Goal: Information Seeking & Learning: Learn about a topic

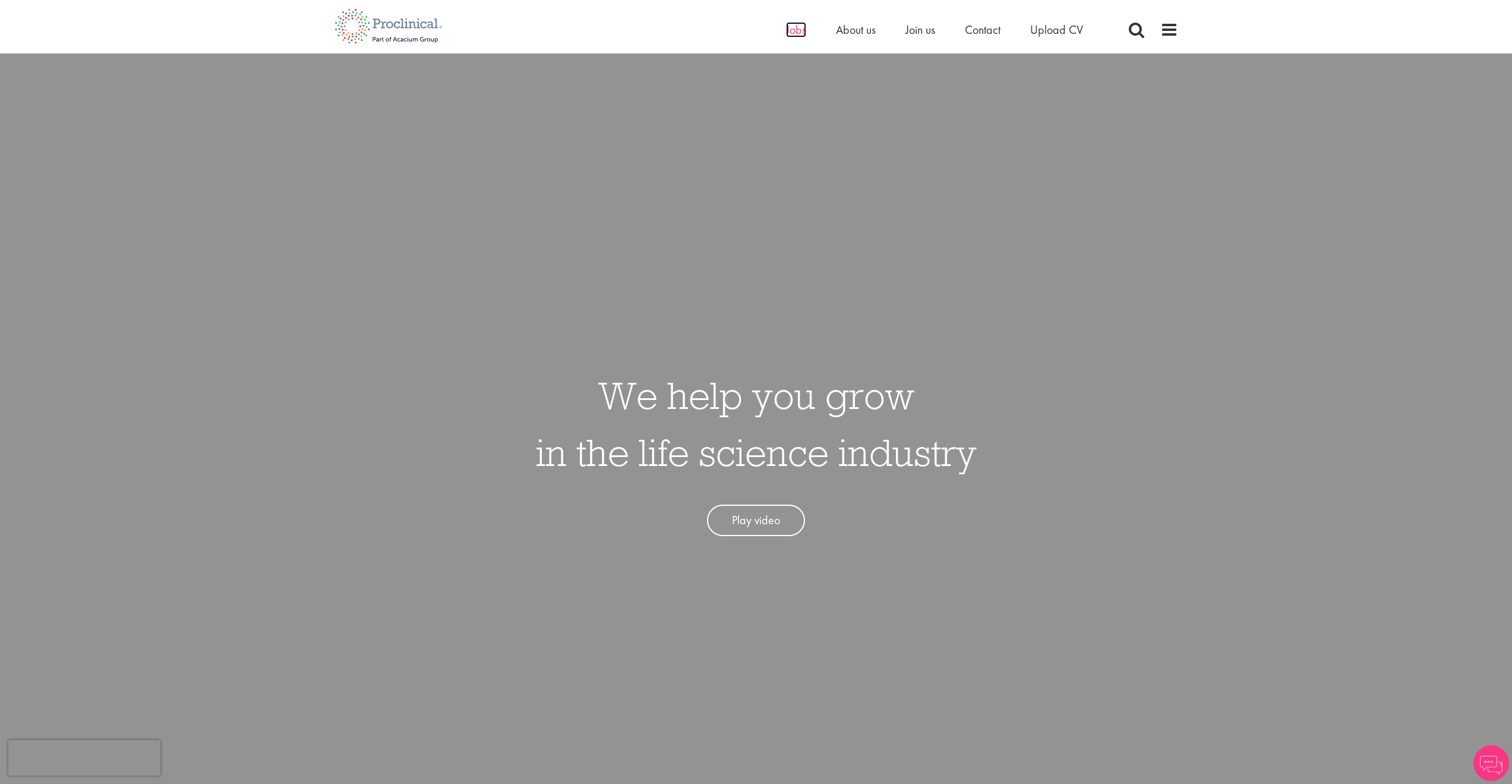
click at [799, 31] on span "Jobs" at bounding box center [796, 30] width 20 height 16
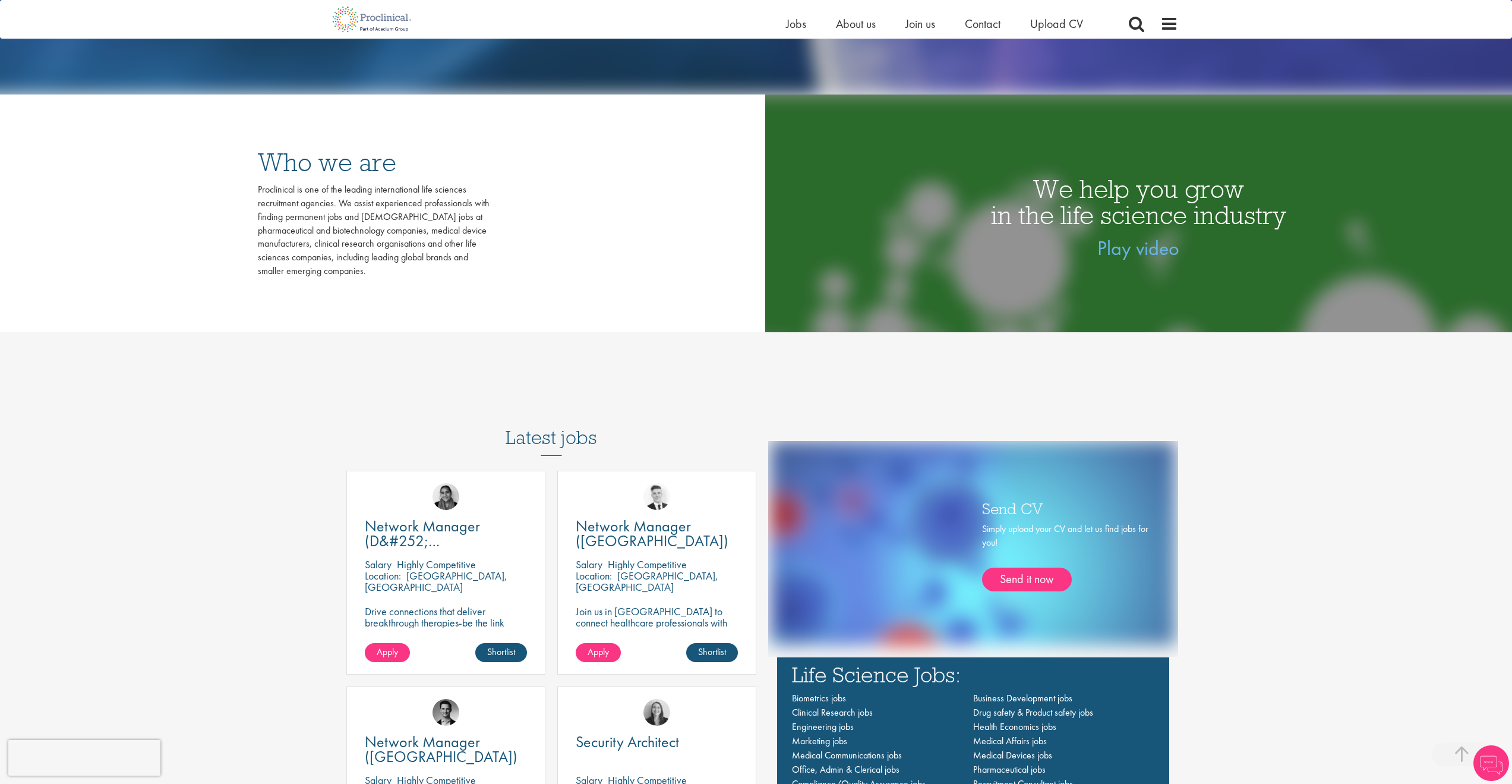
scroll to position [619, 0]
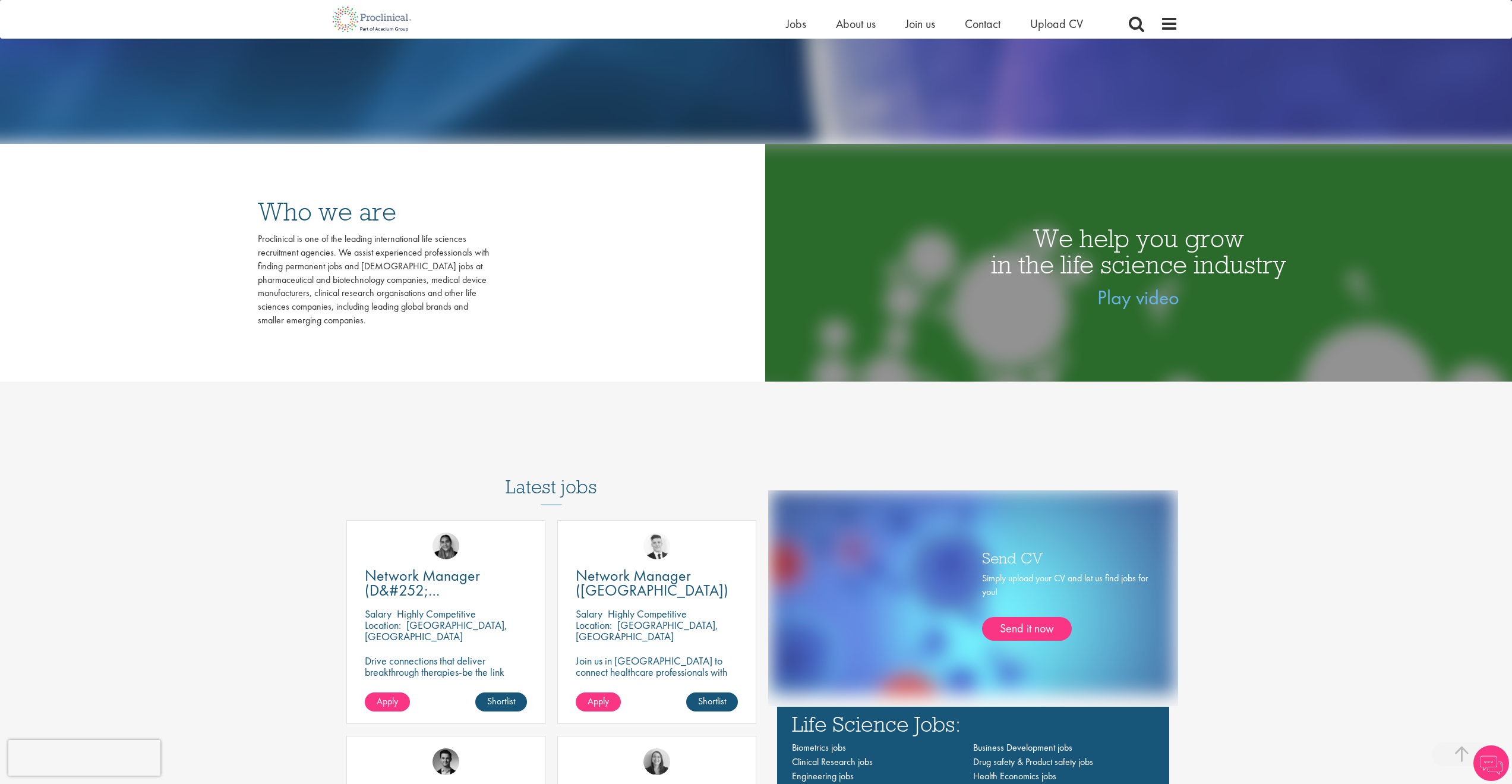
click at [553, 493] on h3 "Latest jobs" at bounding box center [551, 475] width 91 height 58
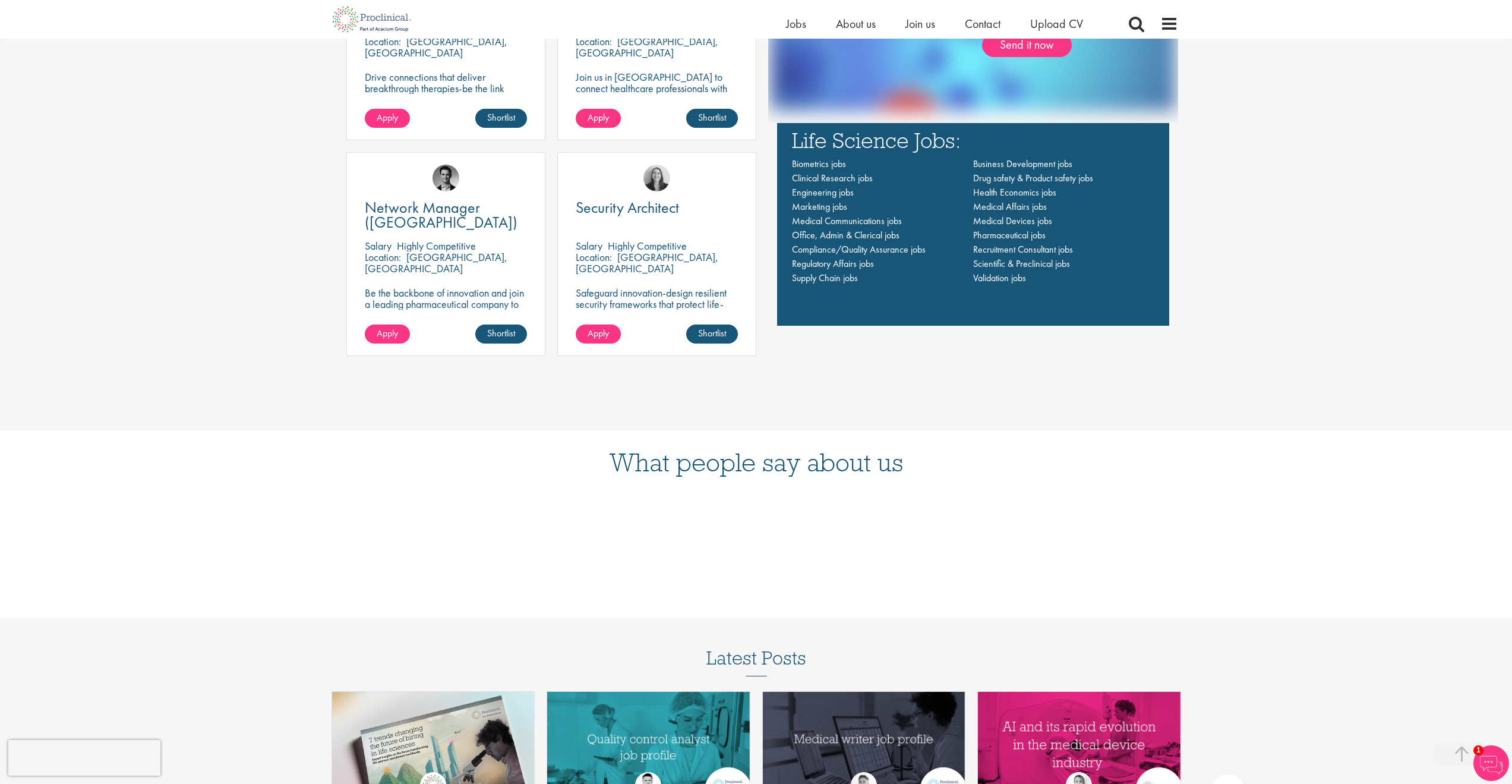
scroll to position [1119, 0]
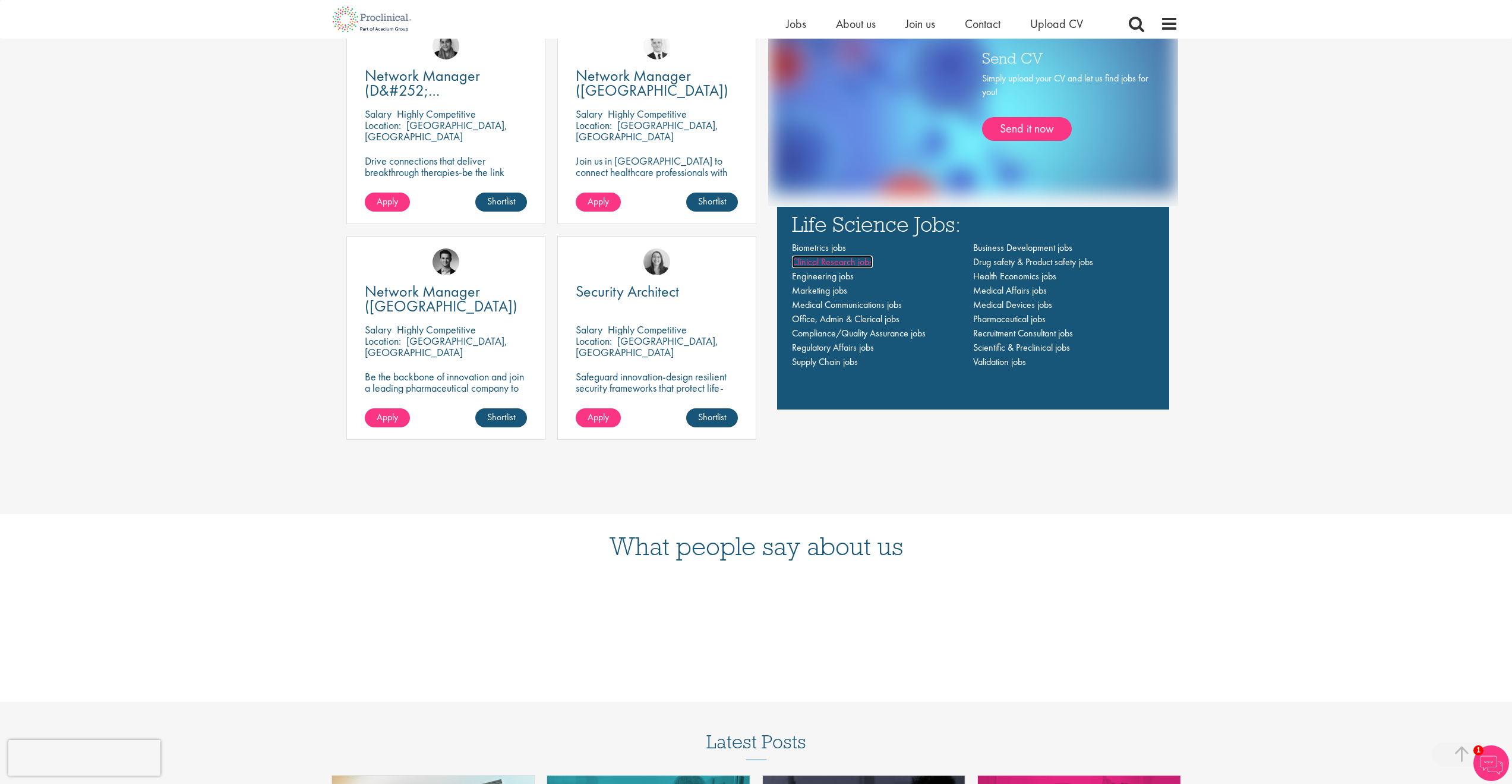
click at [829, 260] on span "Clinical Research jobs" at bounding box center [832, 261] width 81 height 13
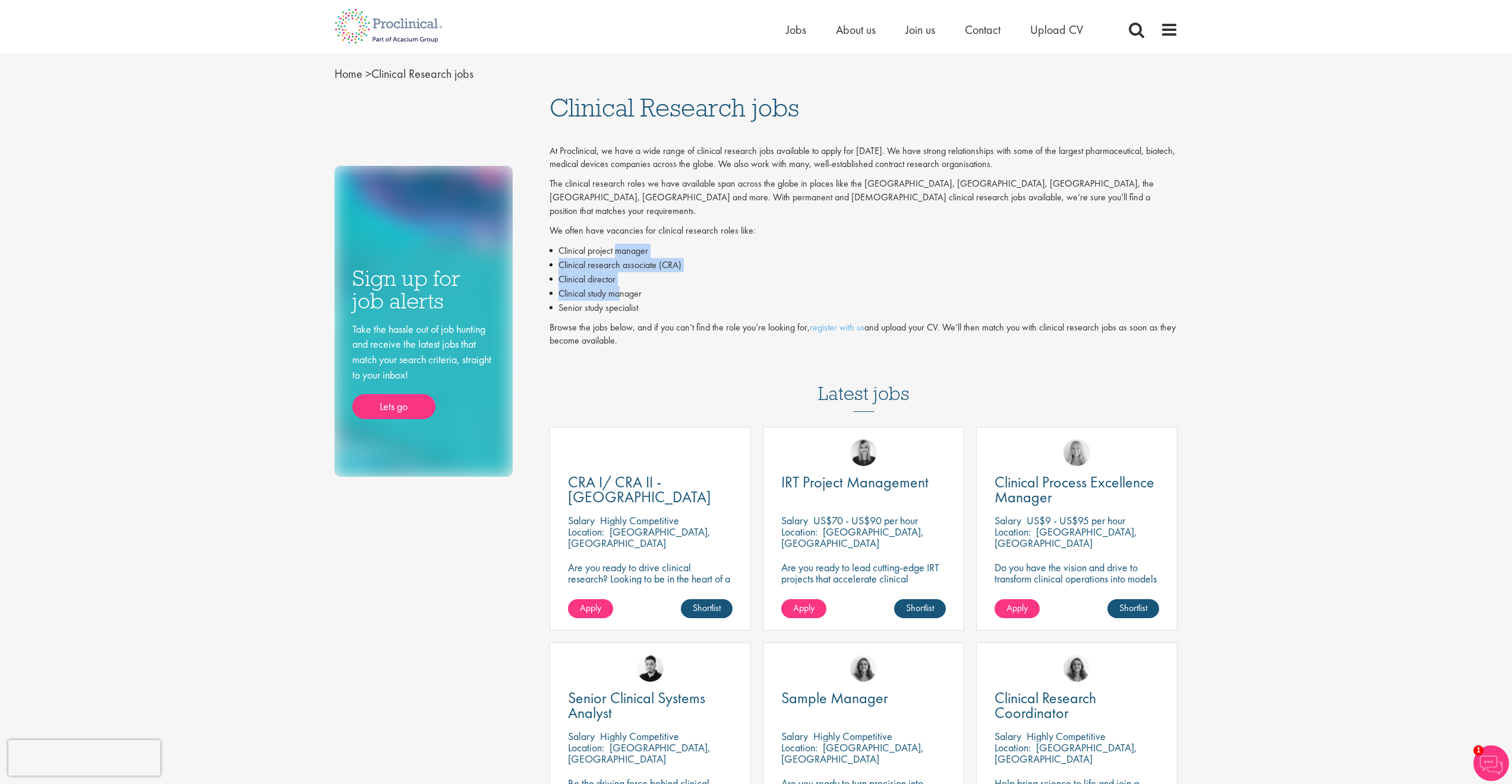
drag, startPoint x: 618, startPoint y: 231, endPoint x: 621, endPoint y: 283, distance: 52.1
click at [620, 283] on ul "Clinical project manager Clinical research associate (CRA) Clinical director Cl…" at bounding box center [864, 278] width 629 height 71
click at [621, 286] on li "Clinical study manager" at bounding box center [864, 293] width 629 height 15
drag, startPoint x: 621, startPoint y: 283, endPoint x: 618, endPoint y: 253, distance: 30.1
click at [618, 253] on ul "Clinical project manager Clinical research associate (CRA) Clinical director Cl…" at bounding box center [864, 278] width 629 height 71
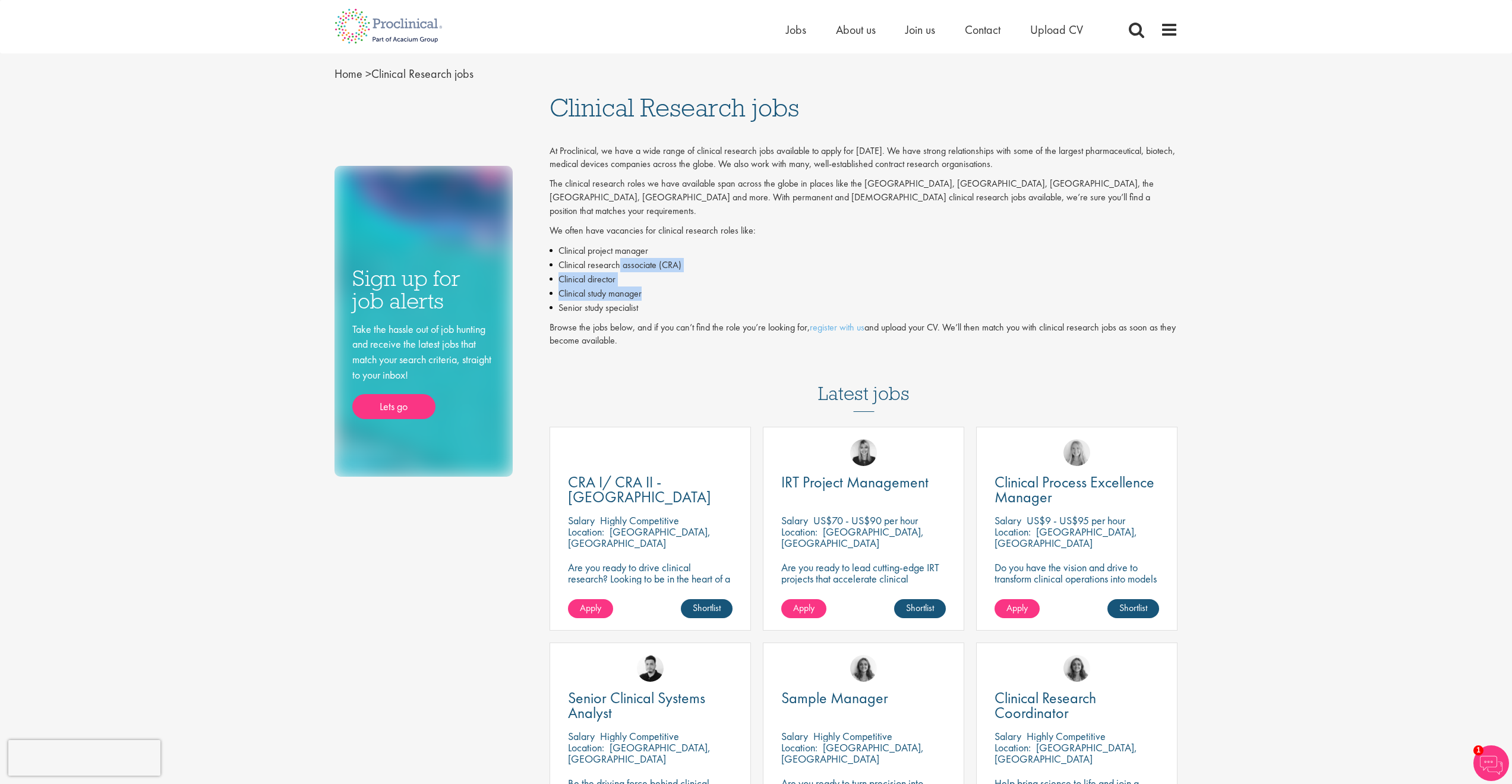
click at [618, 258] on li "Clinical research associate (CRA)" at bounding box center [864, 265] width 629 height 15
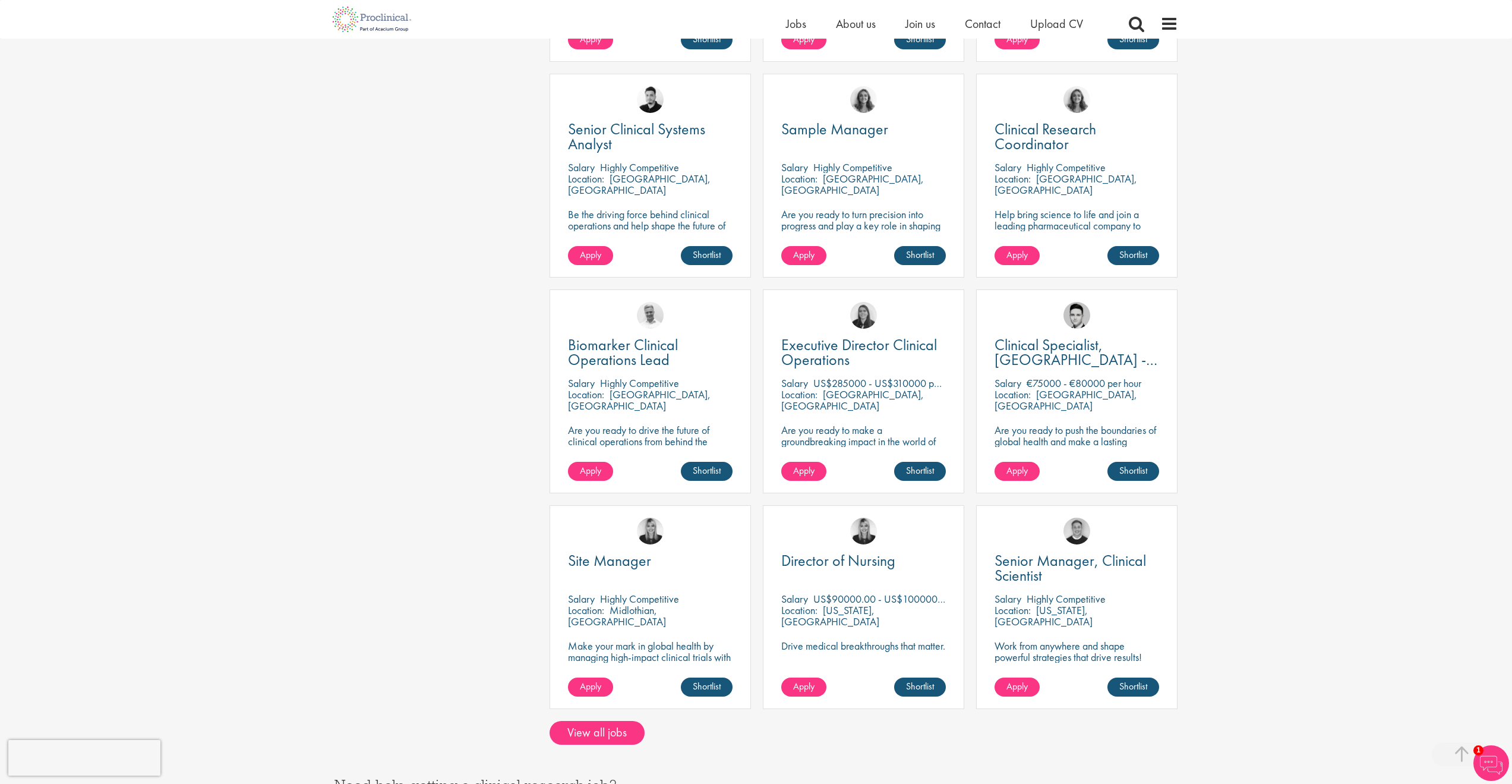
scroll to position [616, 0]
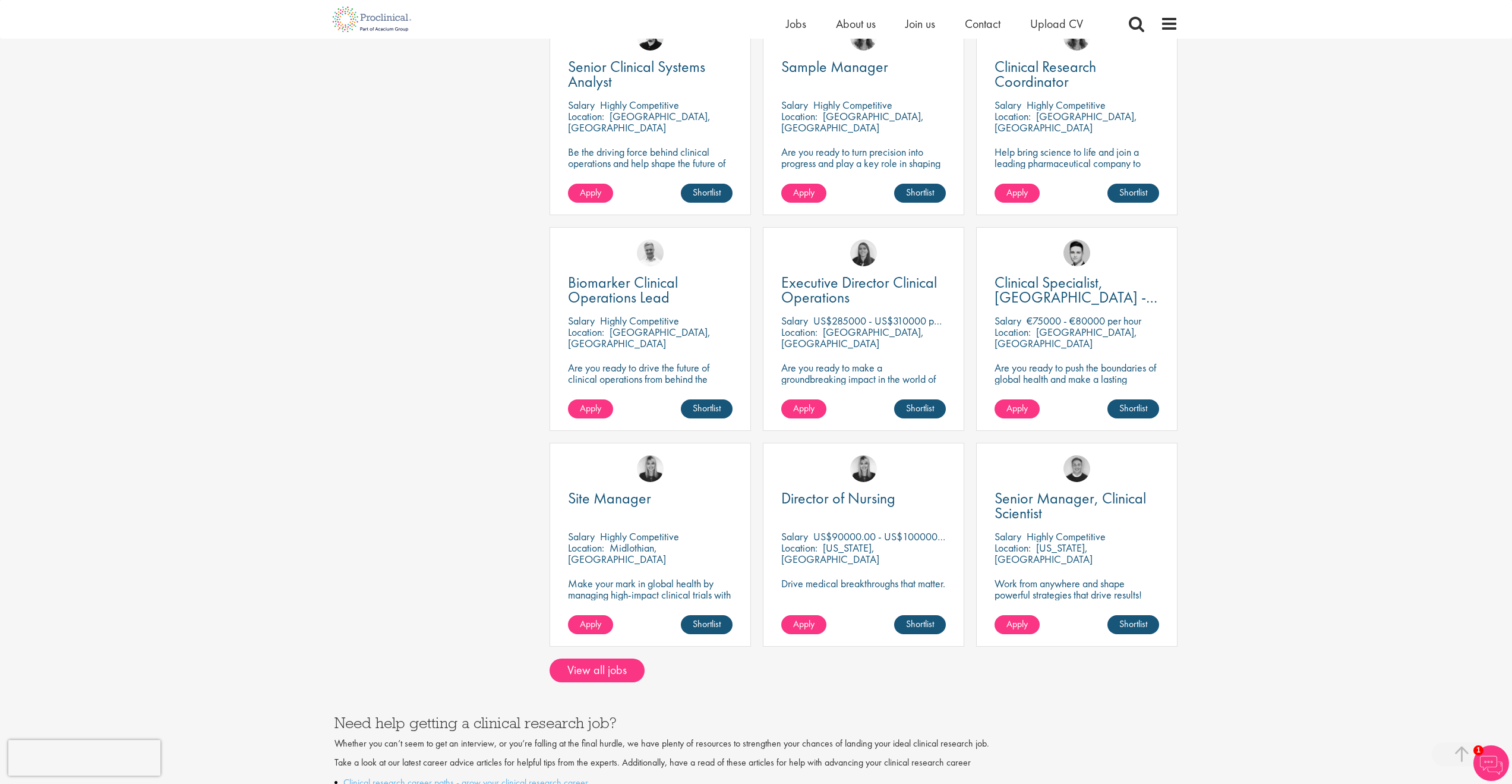
click at [529, 441] on div "Sign up for job alerts Take the hassle out of job hunting and receive the lates…" at bounding box center [757, 73] width 862 height 1219
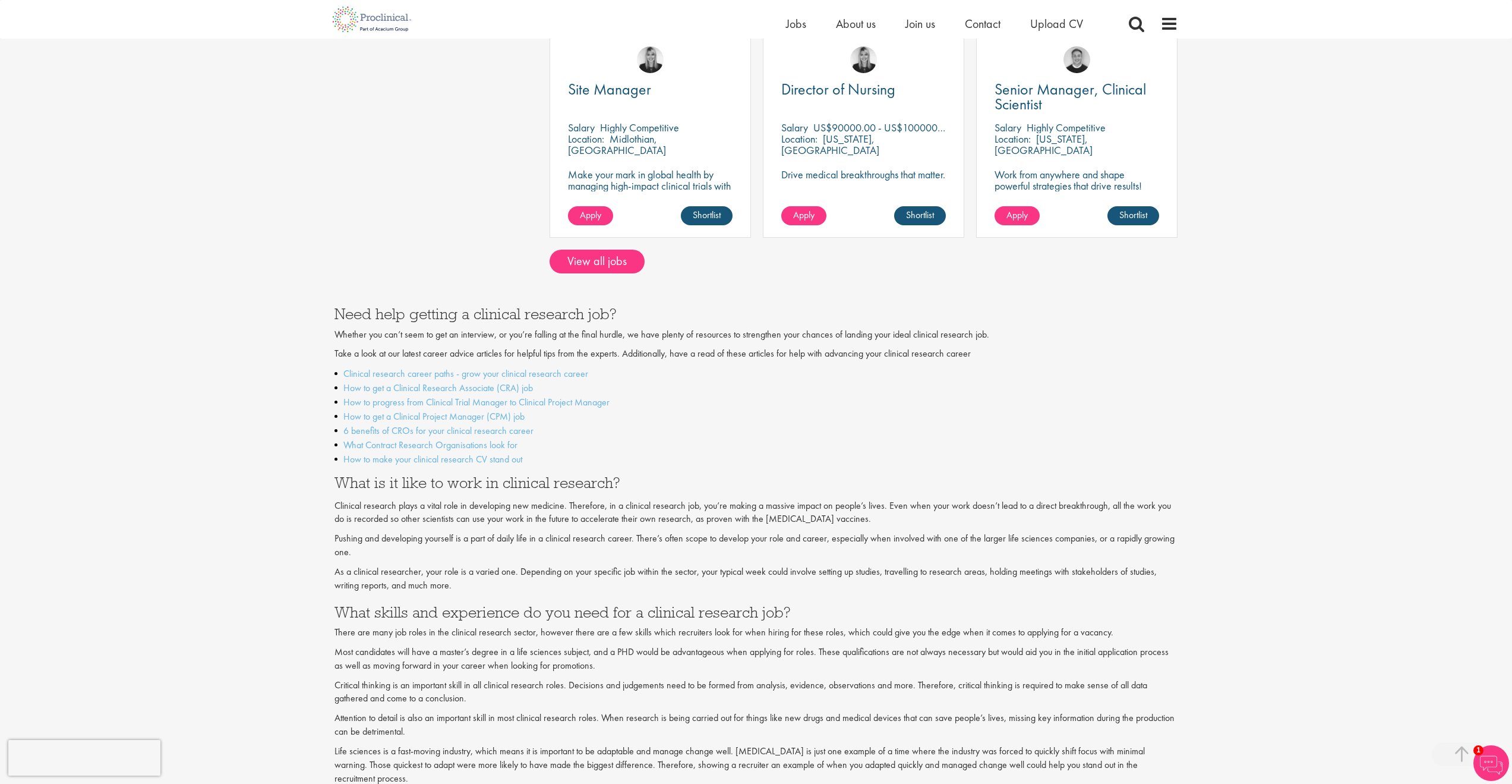
scroll to position [1028, 0]
click at [505, 474] on span "What is it like to work in clinical research?" at bounding box center [477, 479] width 286 height 19
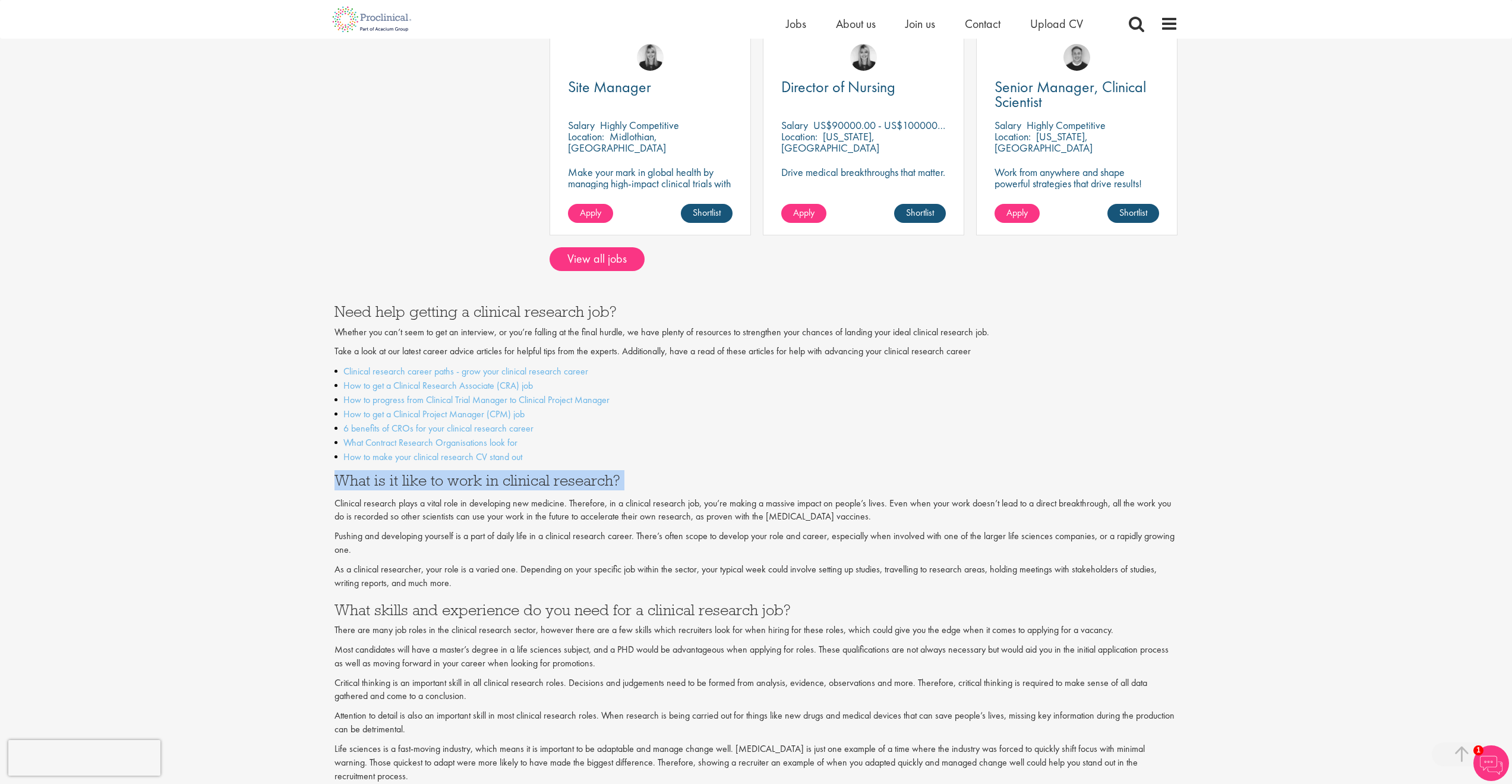
click at [505, 474] on span "What is it like to work in clinical research?" at bounding box center [477, 479] width 286 height 19
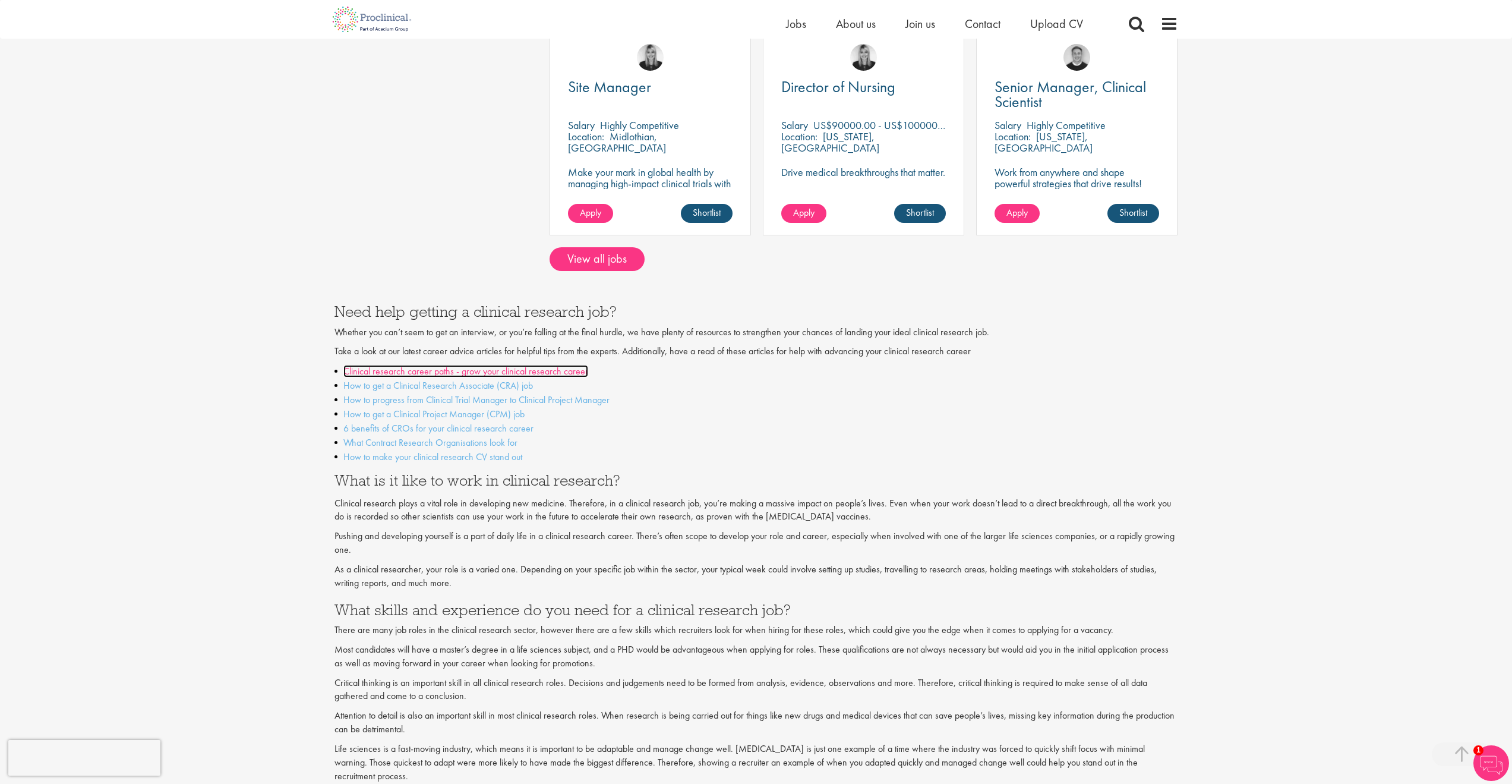
click at [471, 365] on link "Clinical research career paths - grow your clinical research career" at bounding box center [466, 371] width 245 height 13
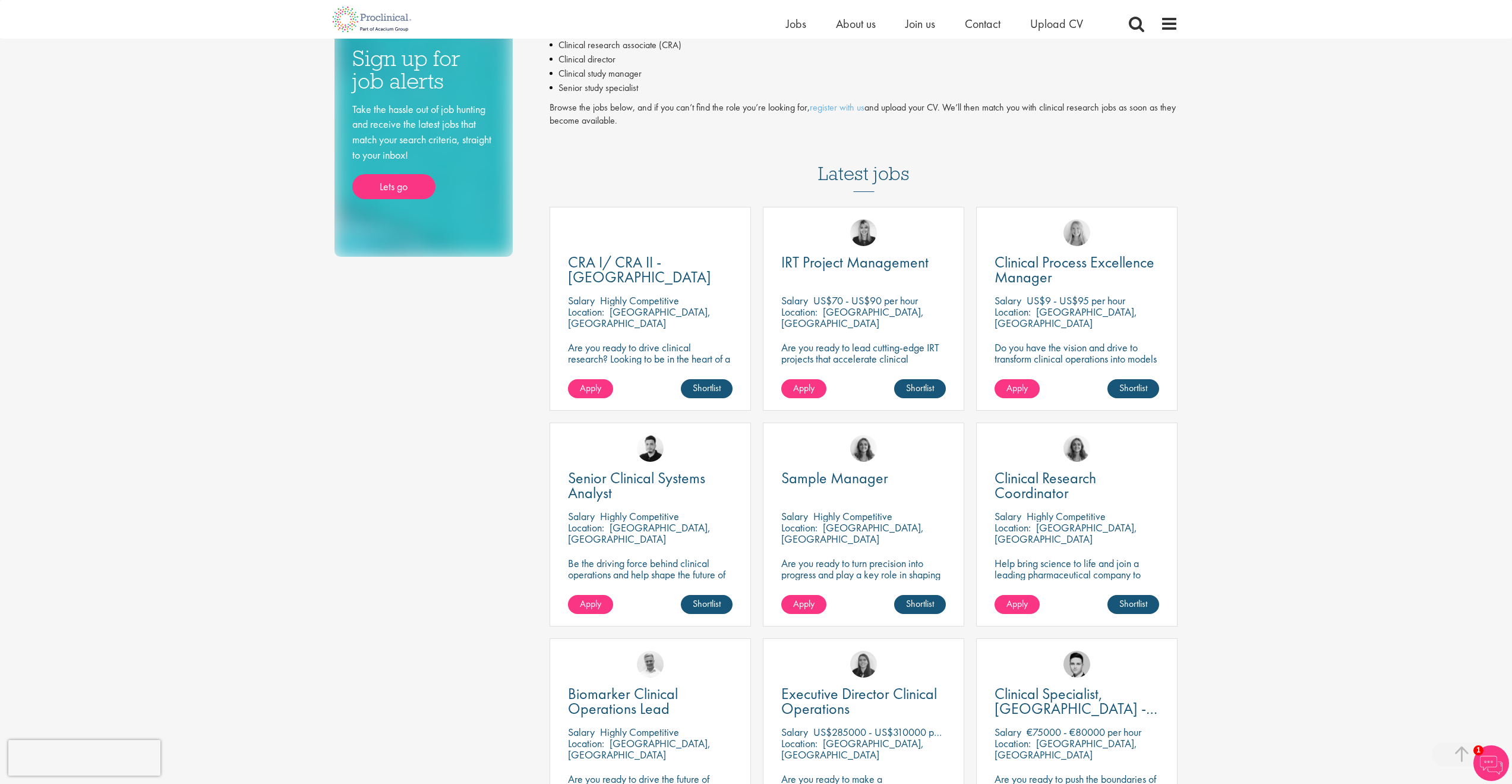
scroll to position [27, 0]
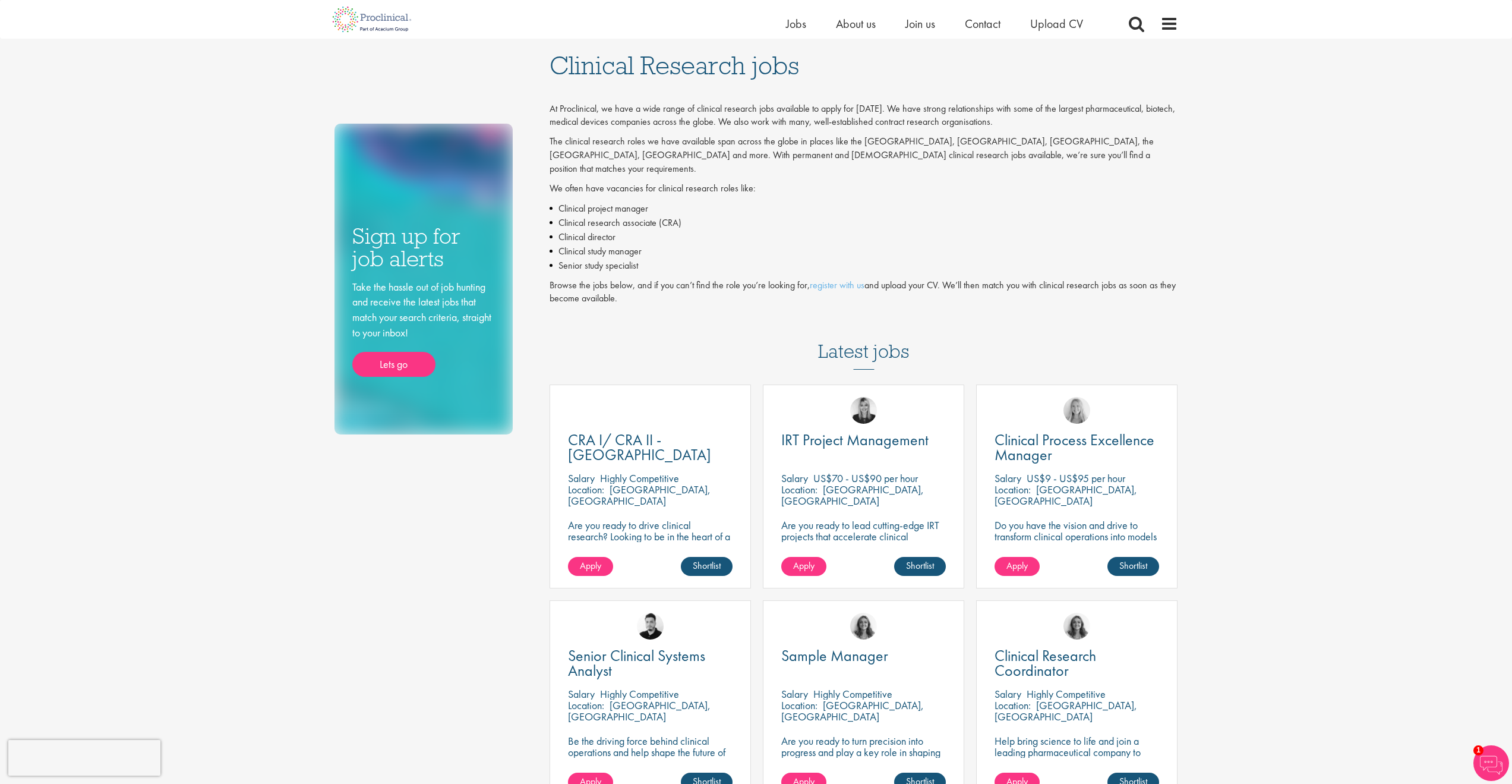
click at [756, 318] on div "Latest jobs CRA I/ CRA II - Hungary Salary Highly Competitive Location: Budapes…" at bounding box center [864, 791] width 629 height 960
click at [697, 278] on p "Browse the jobs below, and if you can’t find the role you’re looking for, regis…" at bounding box center [864, 292] width 629 height 27
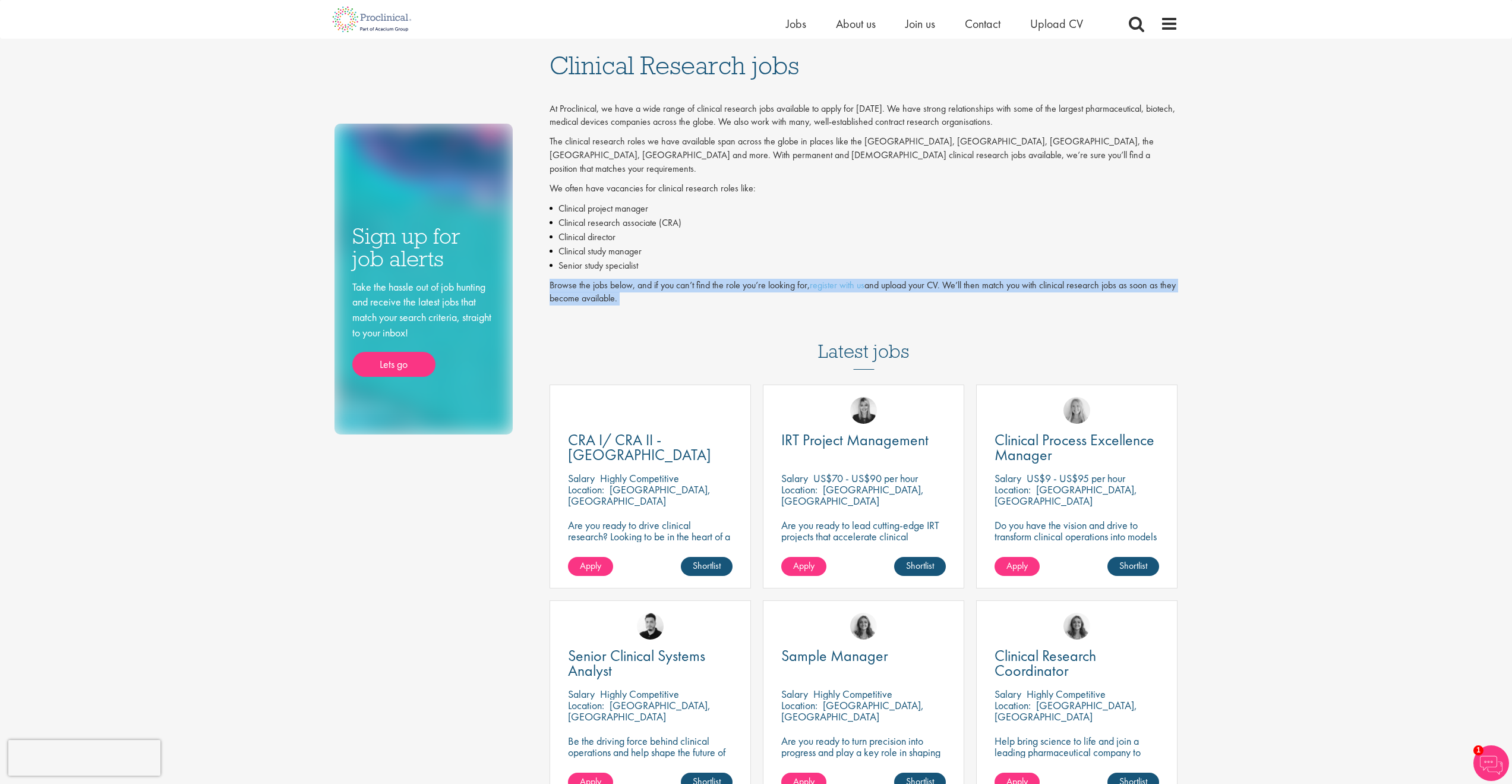
click at [697, 278] on p "Browse the jobs below, and if you can’t find the role you’re looking for, regis…" at bounding box center [864, 292] width 629 height 27
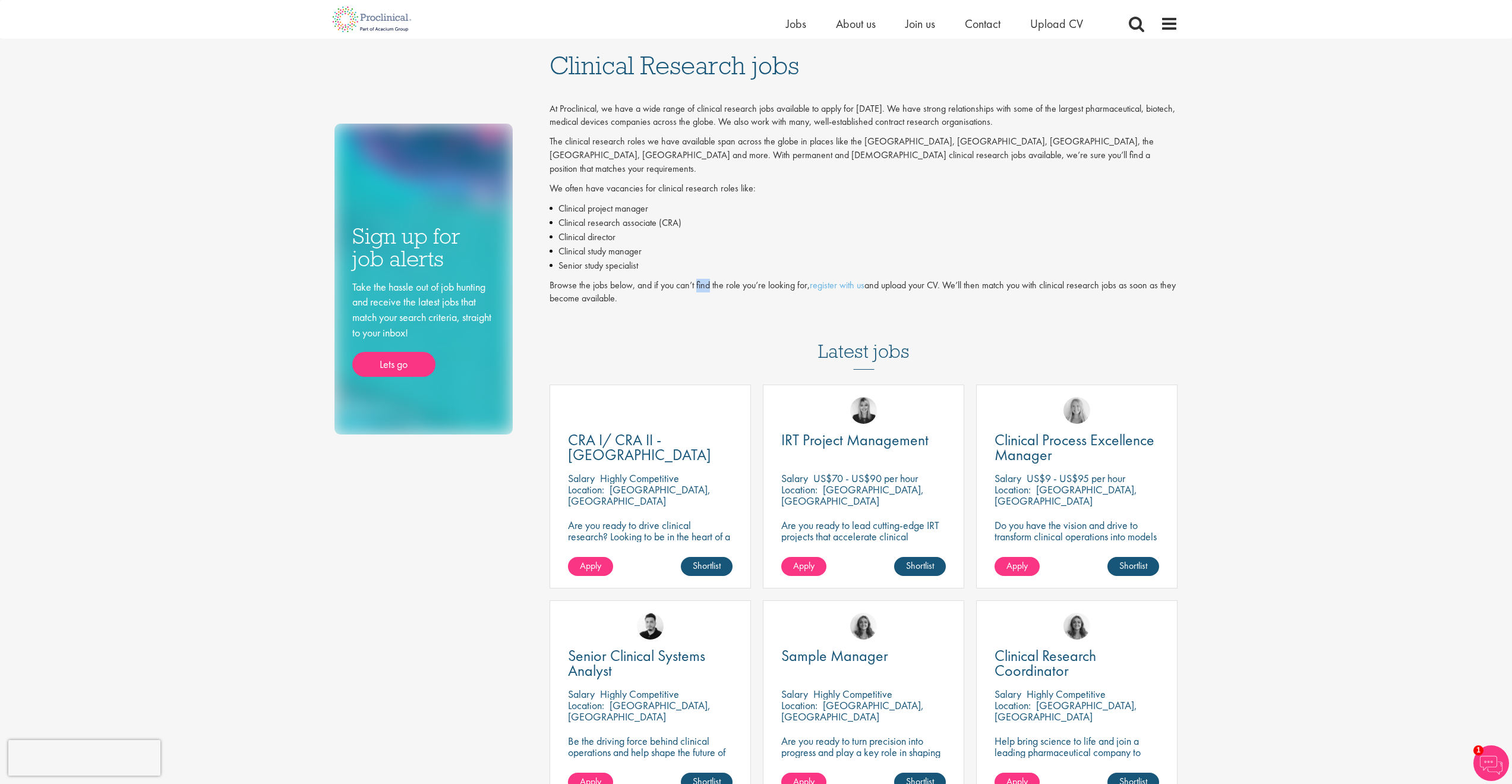
click at [697, 278] on p "Browse the jobs below, and if you can’t find the role you’re looking for, regis…" at bounding box center [864, 292] width 629 height 27
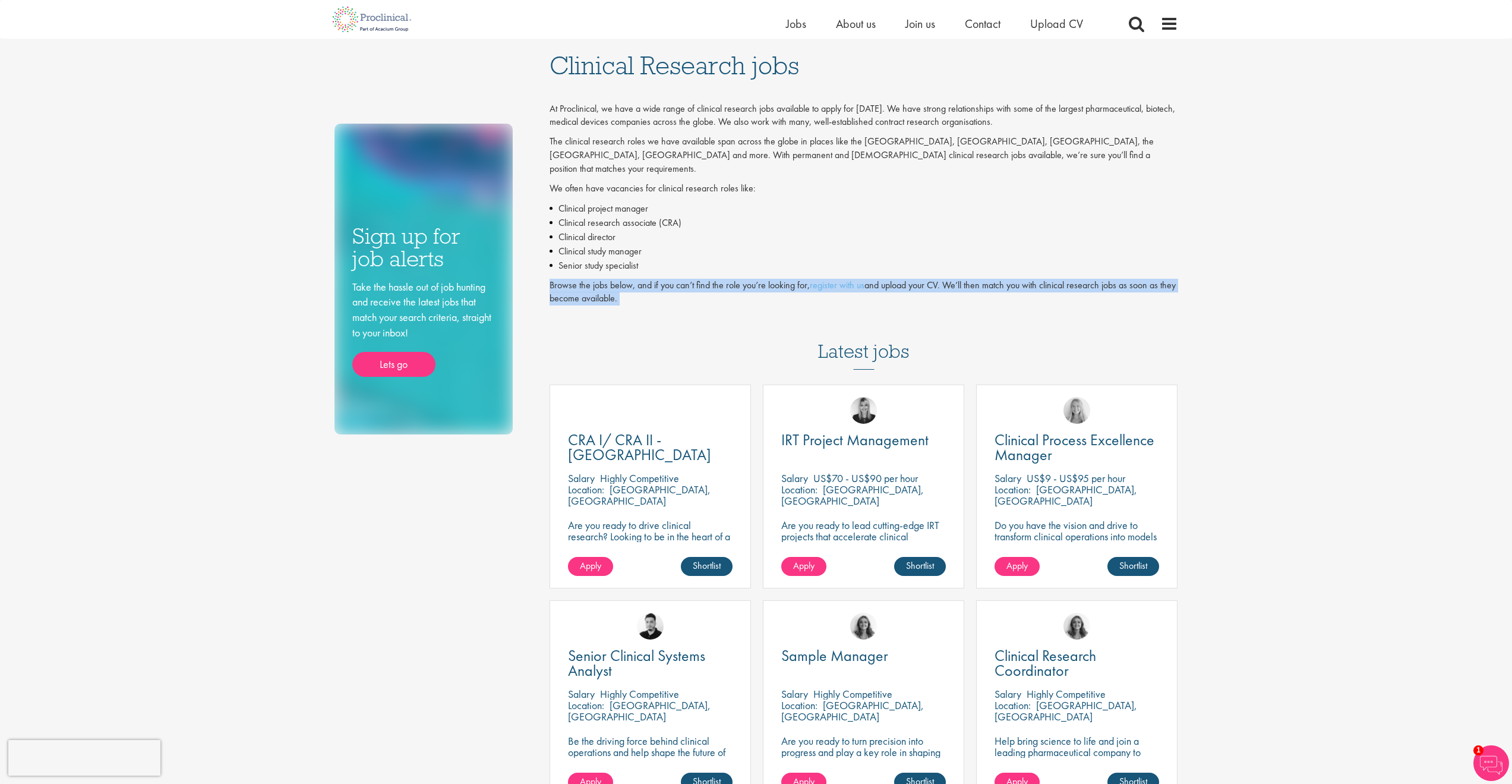
click at [697, 278] on p "Browse the jobs below, and if you can’t find the role you’re looking for, regis…" at bounding box center [864, 292] width 629 height 27
